Goal: Transaction & Acquisition: Obtain resource

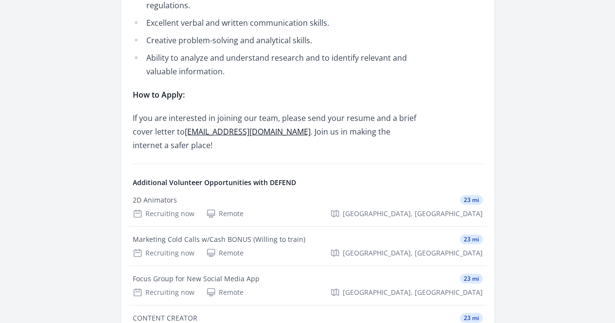
scroll to position [1118, 0]
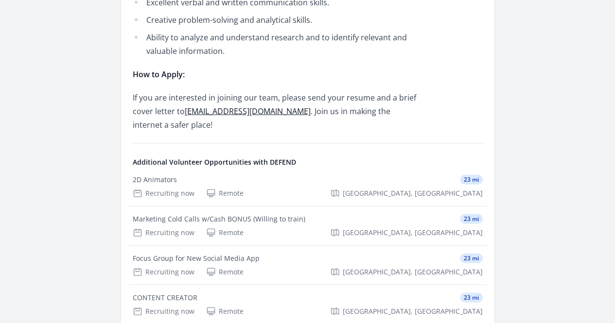
click at [0, 0] on link "See more volunteer opportunities and learn more about DEFEND" at bounding box center [0, 0] width 0 height 0
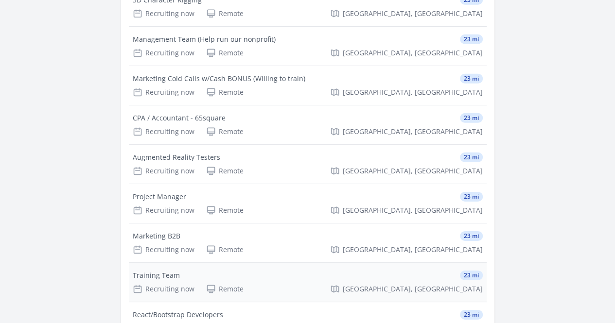
scroll to position [1507, 0]
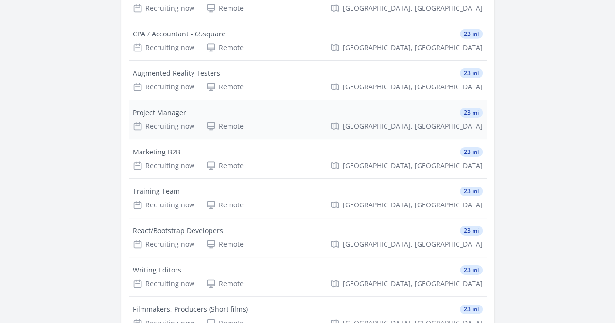
click at [406, 122] on div "Recruiting now Remote Toronto, ON" at bounding box center [308, 127] width 350 height 10
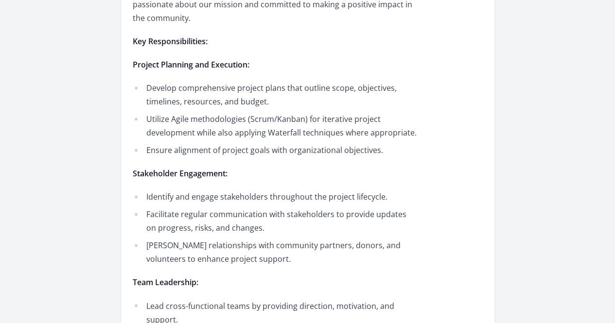
scroll to position [826, 0]
